Goal: Task Accomplishment & Management: Manage account settings

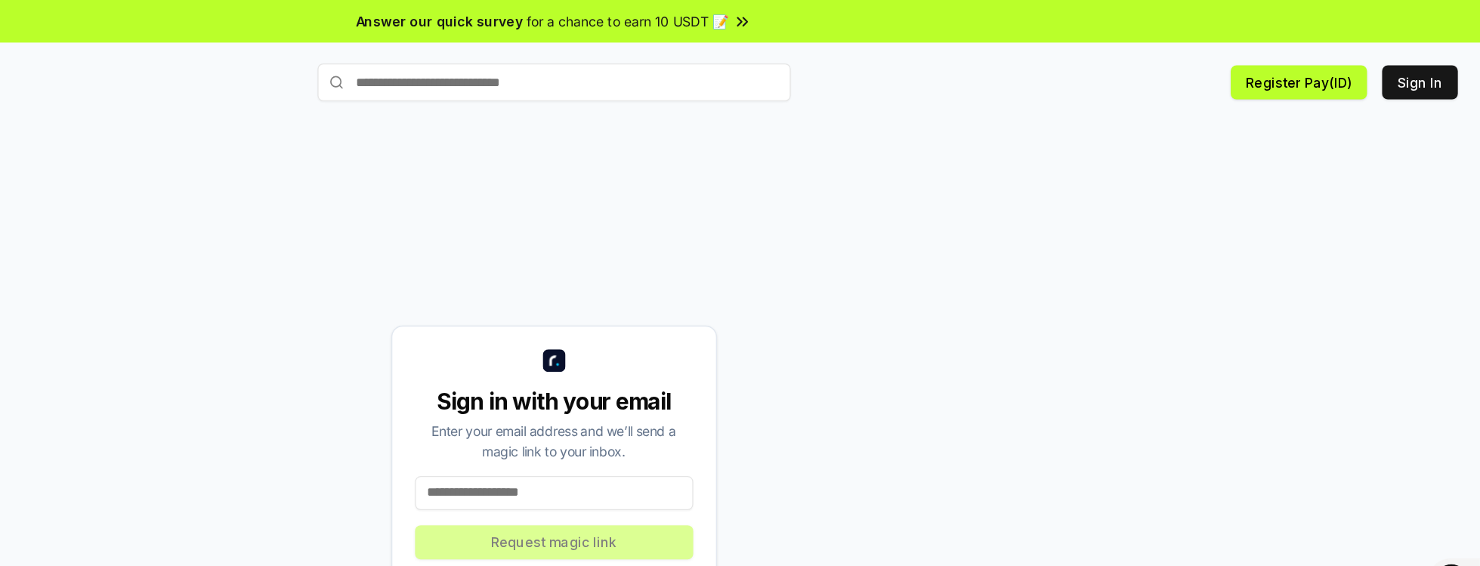
click at [1433, 65] on button "Sign In" at bounding box center [1432, 65] width 60 height 27
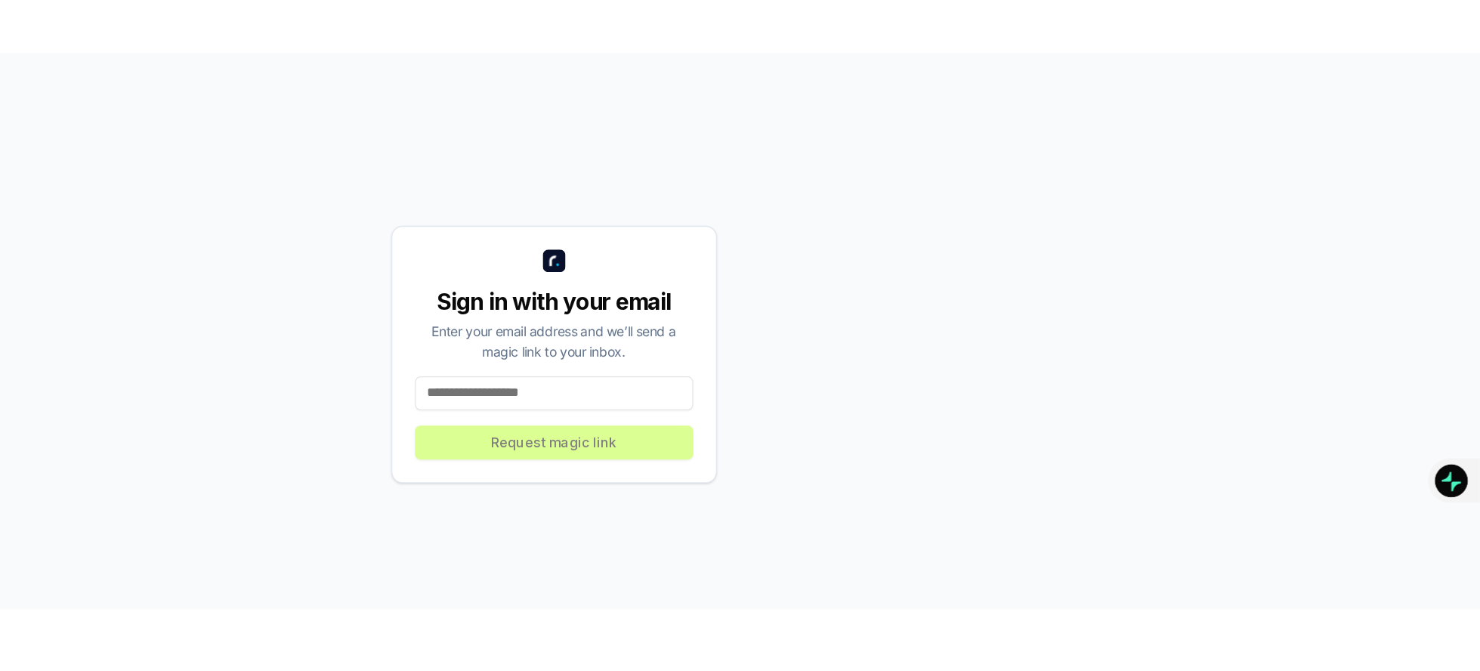
scroll to position [42, 0]
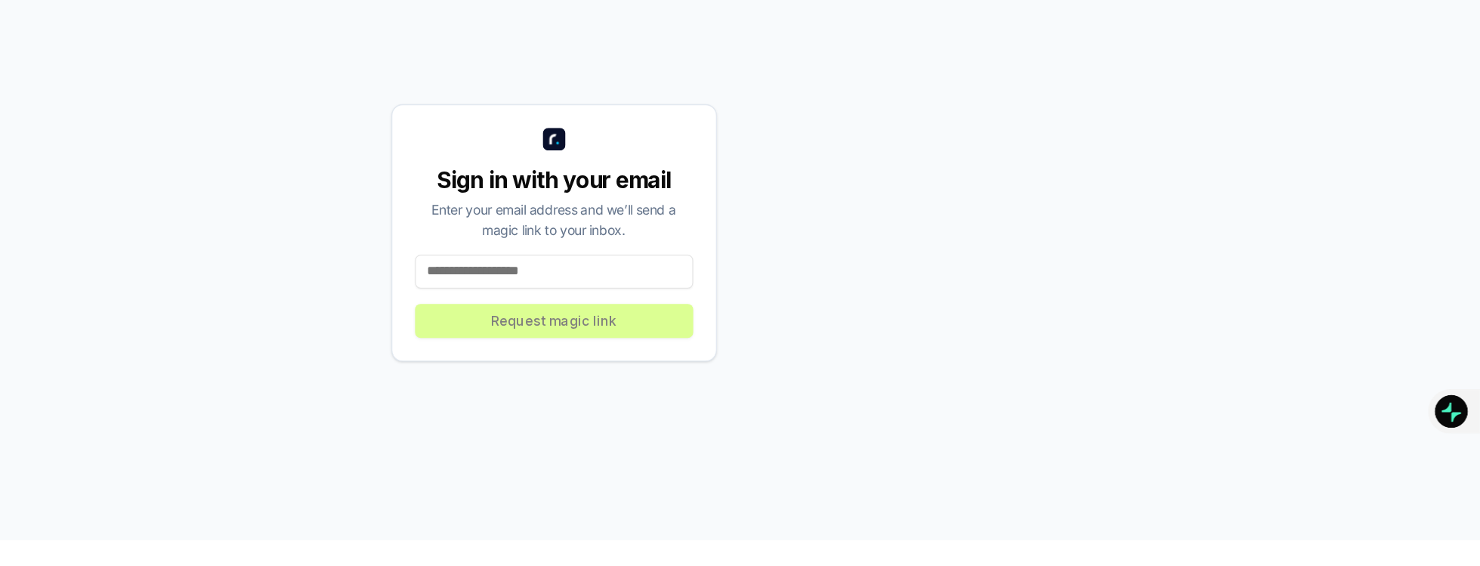
click at [763, 366] on input at bounding box center [740, 352] width 222 height 27
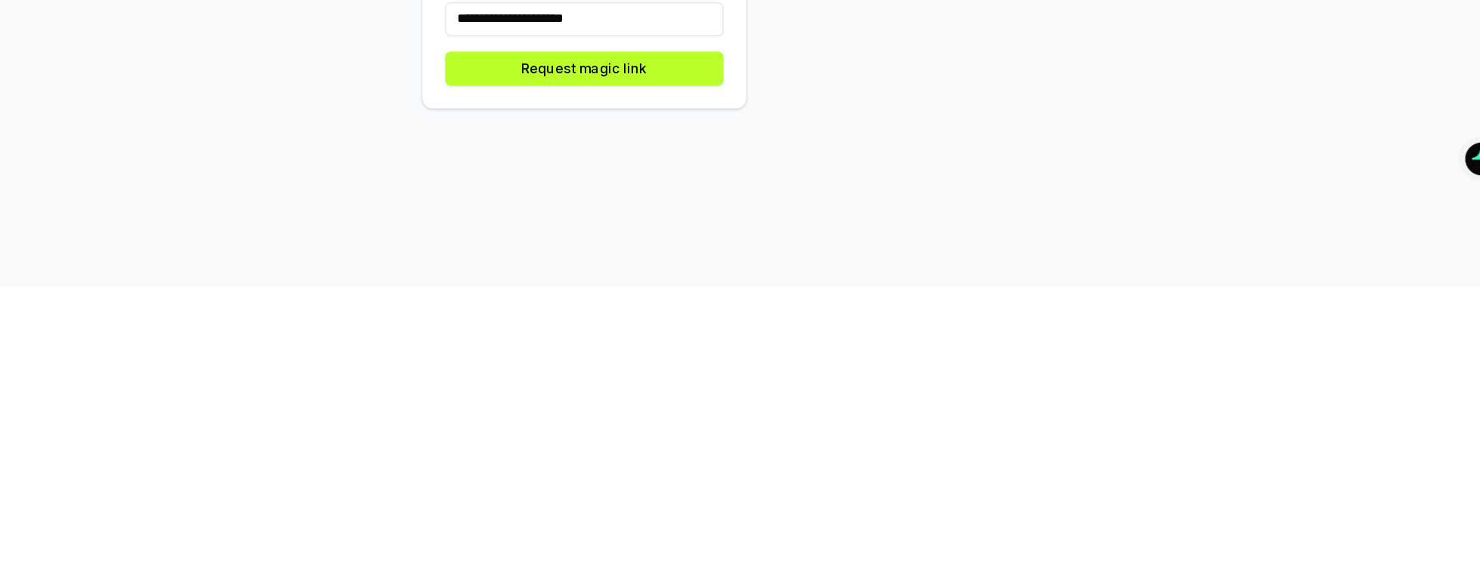
type input "**********"
click at [758, 405] on button "Request magic link" at bounding box center [740, 391] width 222 height 27
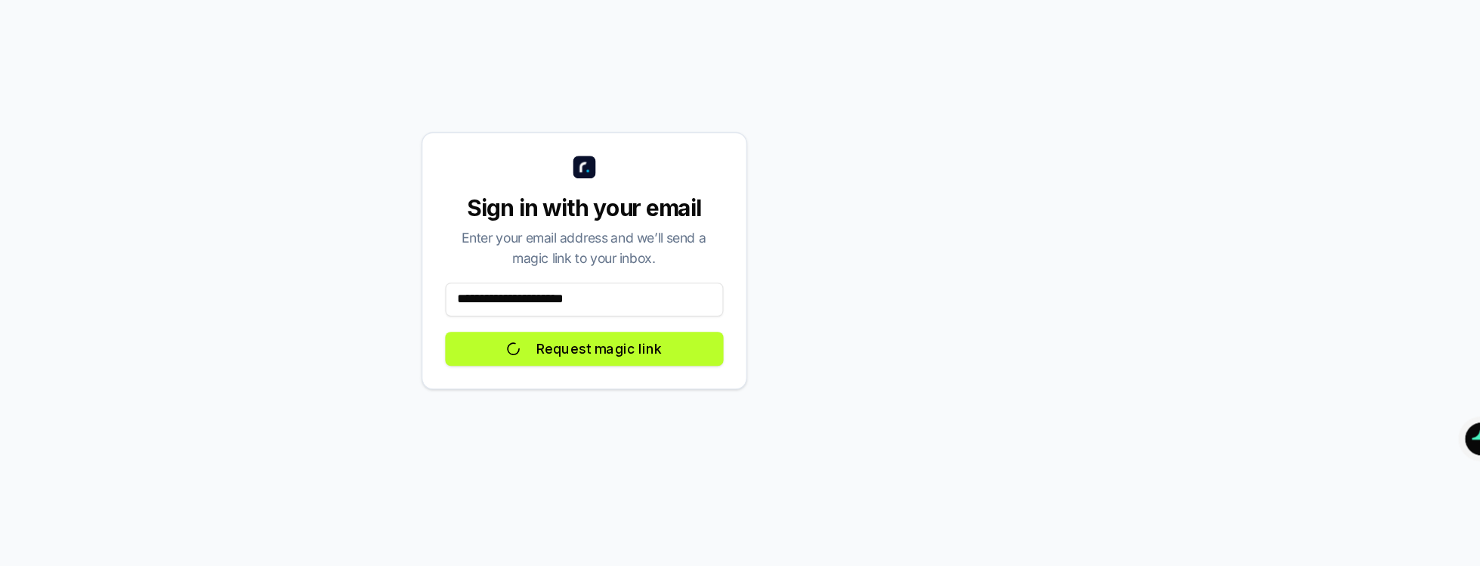
scroll to position [42, 0]
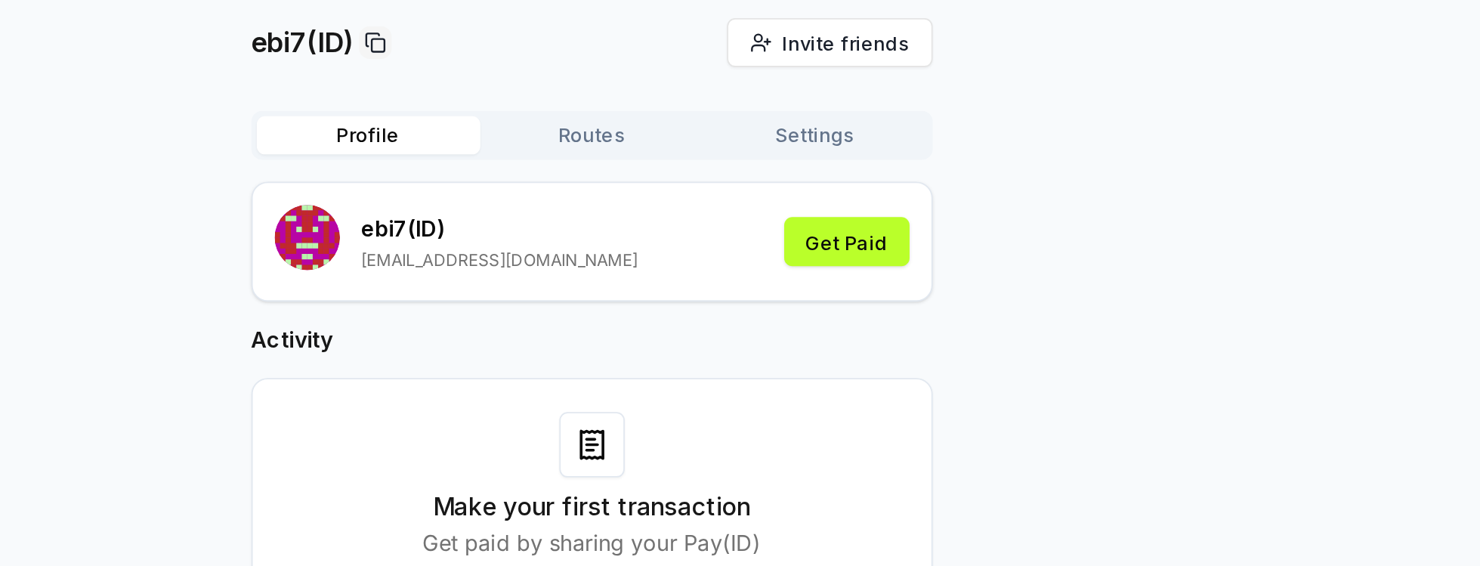
click at [812, 406] on p "Get paid by sharing your Pay(ID)" at bounding box center [740, 406] width 187 height 18
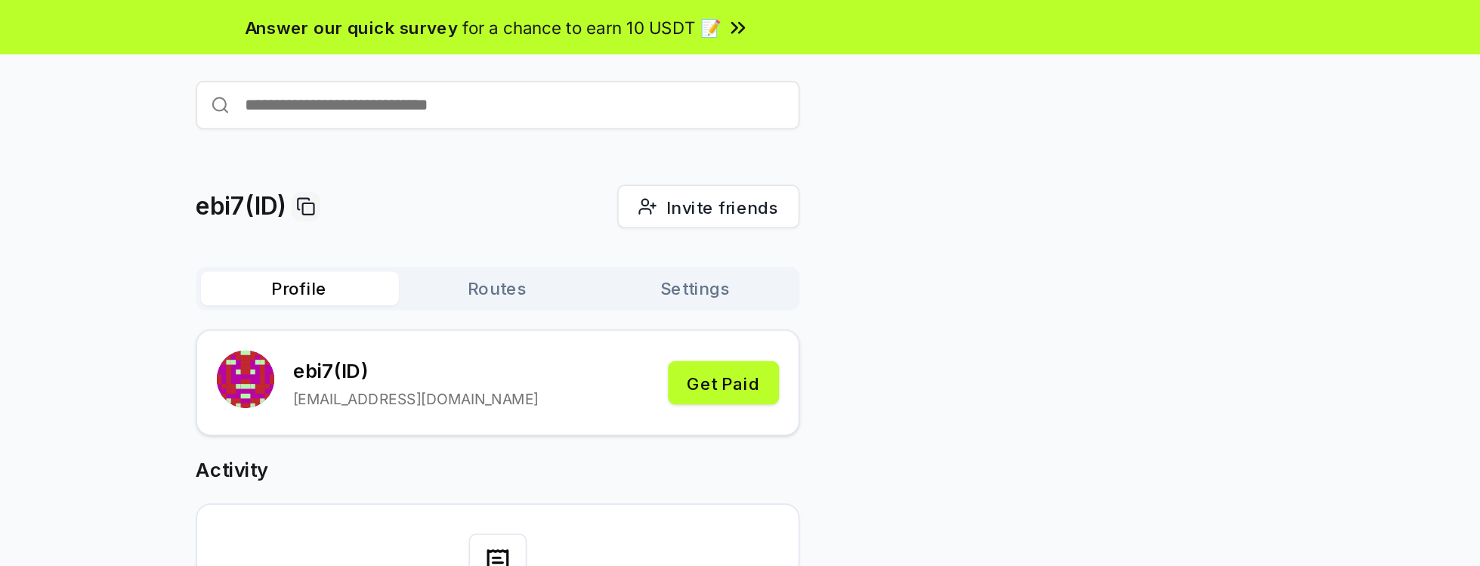
click at [749, 181] on button "Routes" at bounding box center [741, 180] width 124 height 21
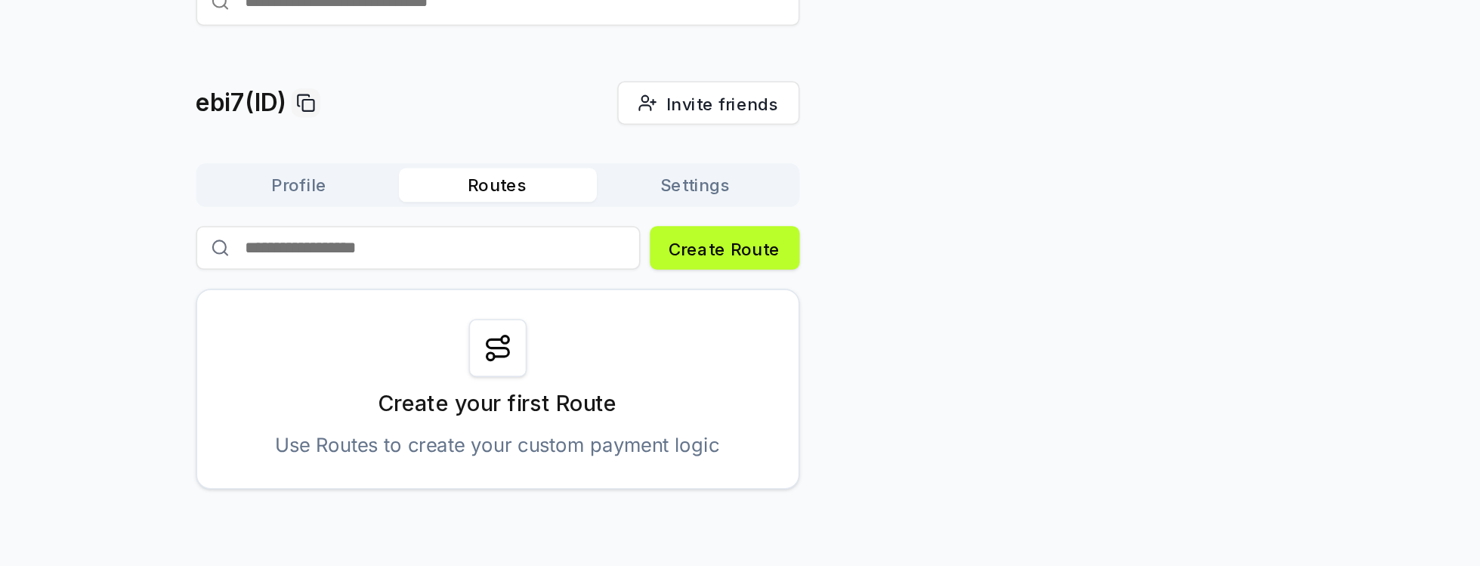
click at [868, 341] on p "Use Routes to create your custom payment logic" at bounding box center [740, 343] width 278 height 18
click at [741, 266] on div at bounding box center [740, 282] width 36 height 36
click at [738, 314] on p "Create your first Route" at bounding box center [741, 317] width 150 height 21
click at [750, 326] on p "Create your first Route" at bounding box center [741, 317] width 150 height 21
click at [812, 293] on div "Create your first Route Use Routes to create your custom payment logic" at bounding box center [741, 308] width 378 height 125
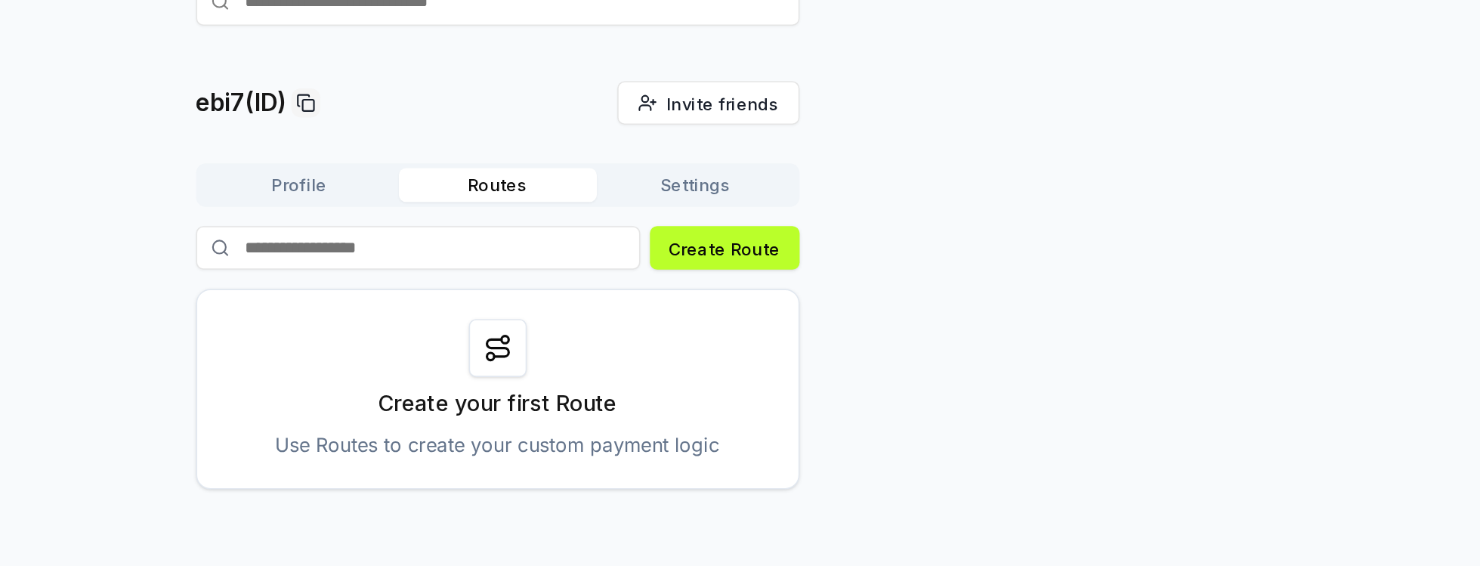
click at [877, 181] on button "Settings" at bounding box center [864, 180] width 124 height 21
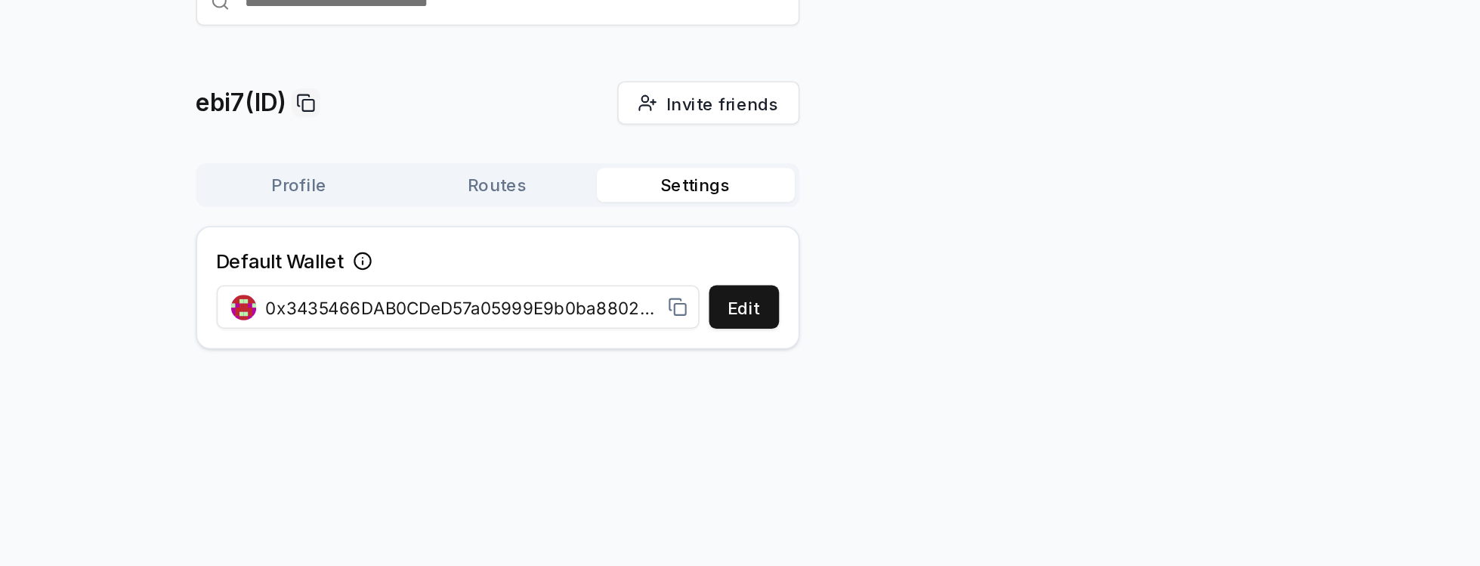
click at [651, 183] on button "Profile" at bounding box center [617, 180] width 124 height 21
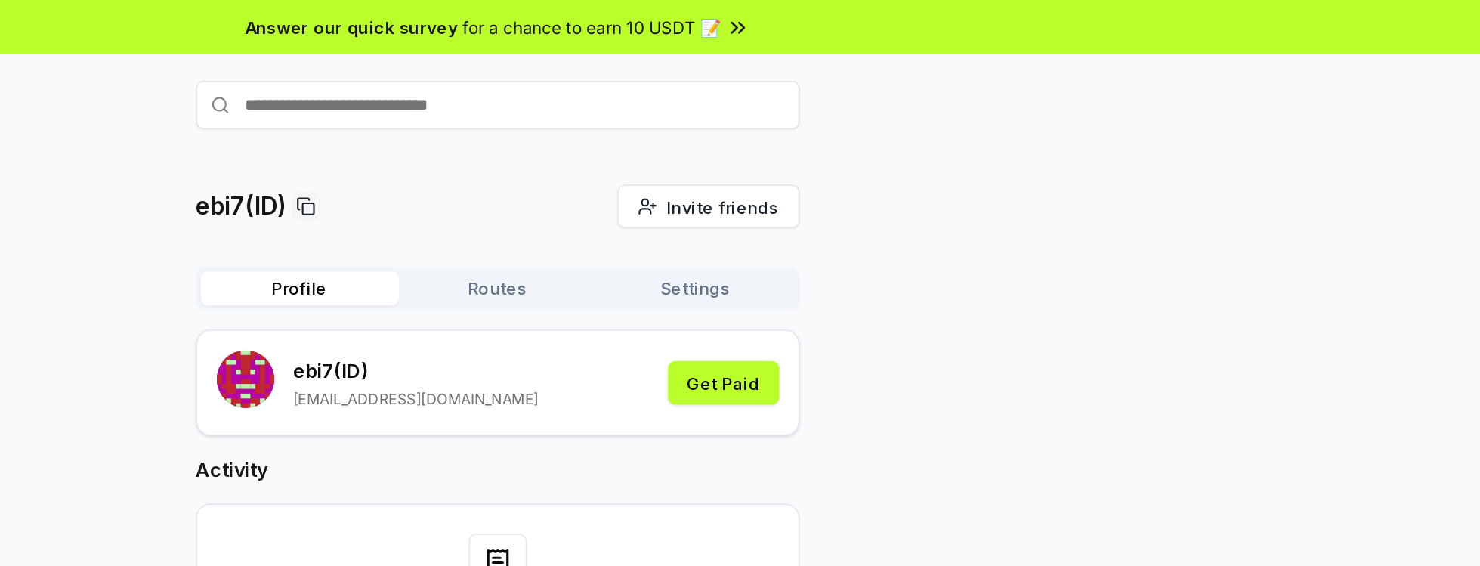
click at [885, 17] on icon at bounding box center [890, 17] width 15 height 15
click at [1062, 207] on div "ebi7(ID) Invite friends Invite Profile Routes Settings ebi7 (ID) [EMAIL_ADDRESS…" at bounding box center [740, 287] width 1444 height 343
